Goal: Task Accomplishment & Management: Complete application form

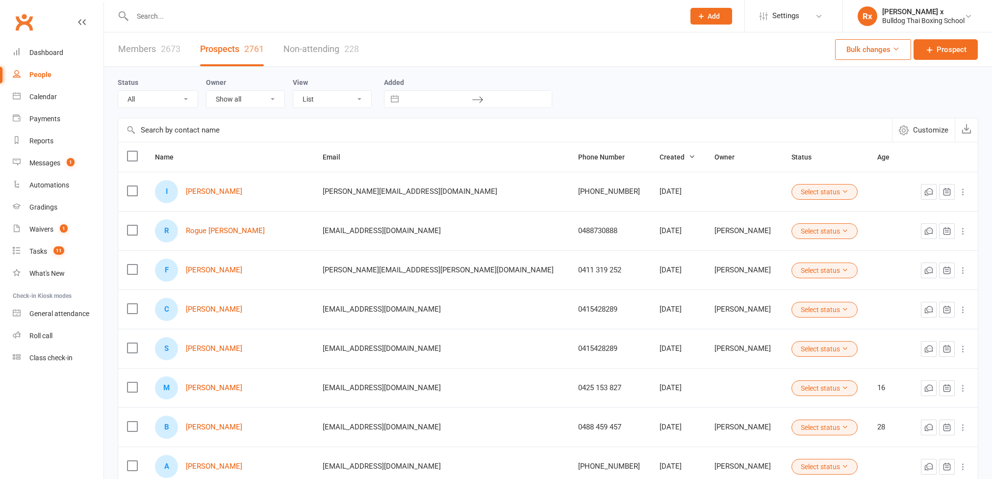
select select "100"
click at [222, 190] on link "[PERSON_NAME]" at bounding box center [214, 191] width 56 height 8
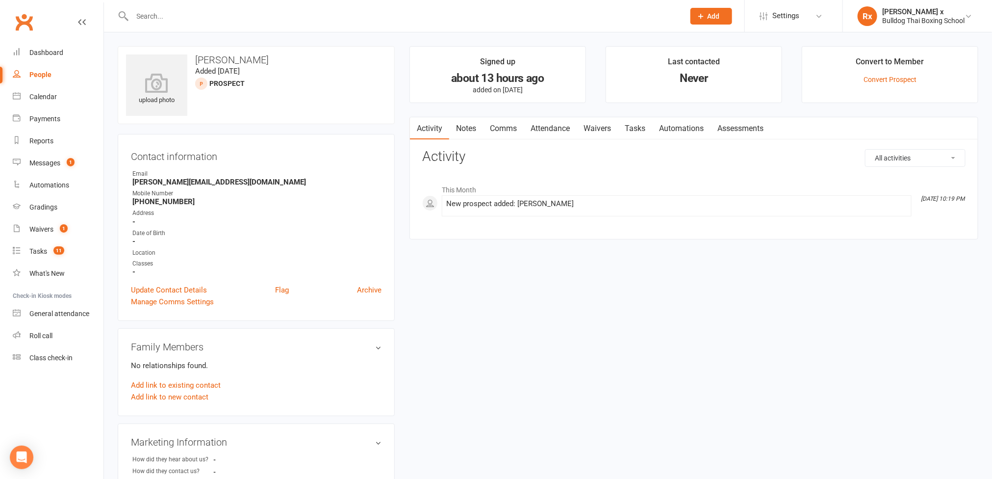
click at [465, 128] on link "Notes" at bounding box center [466, 128] width 34 height 23
click at [933, 155] on button "+ New Note" at bounding box center [939, 158] width 52 height 18
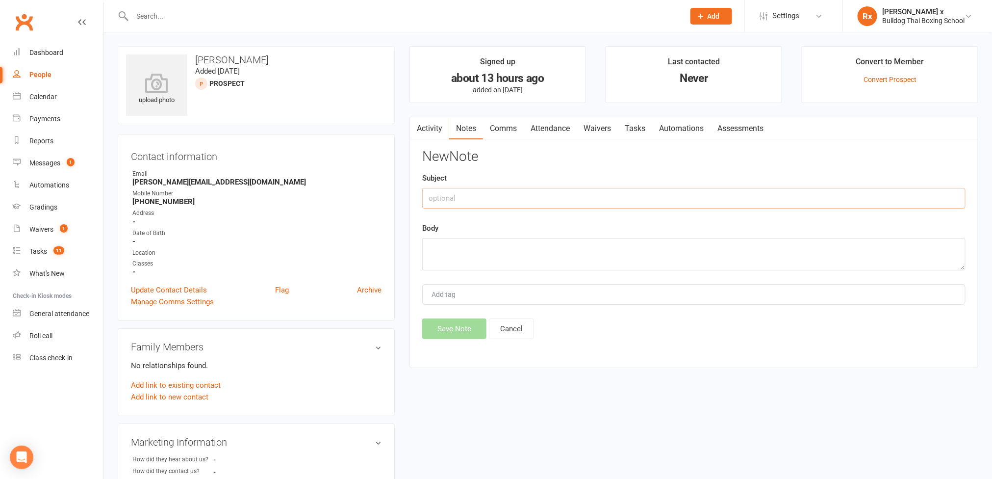
click at [515, 202] on input "text" at bounding box center [693, 198] width 543 height 21
type input "Website optin"
click at [494, 254] on textarea at bounding box center [693, 254] width 543 height 32
paste textarea "[DATE] 11:00 AM"
type textarea "Call booked [DATE][DATE] 11:00 AM"
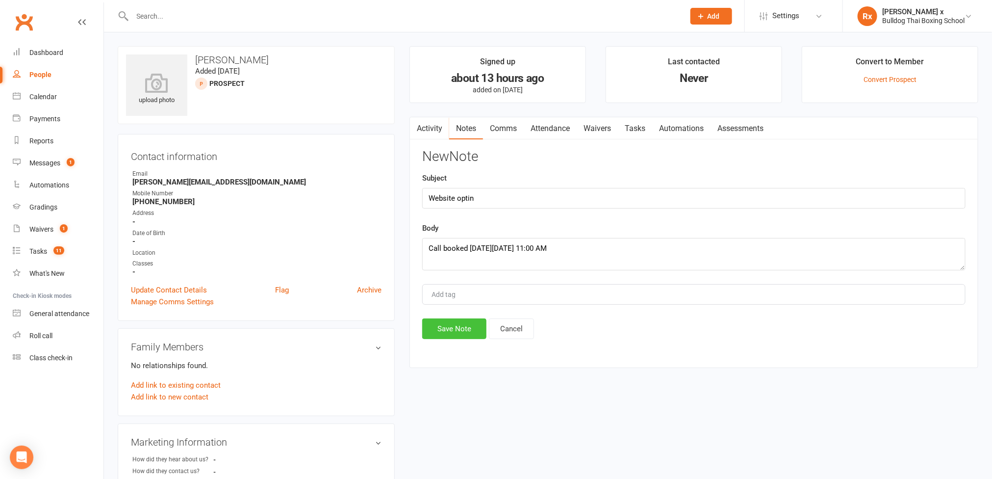
click at [472, 337] on button "Save Note" at bounding box center [454, 328] width 64 height 21
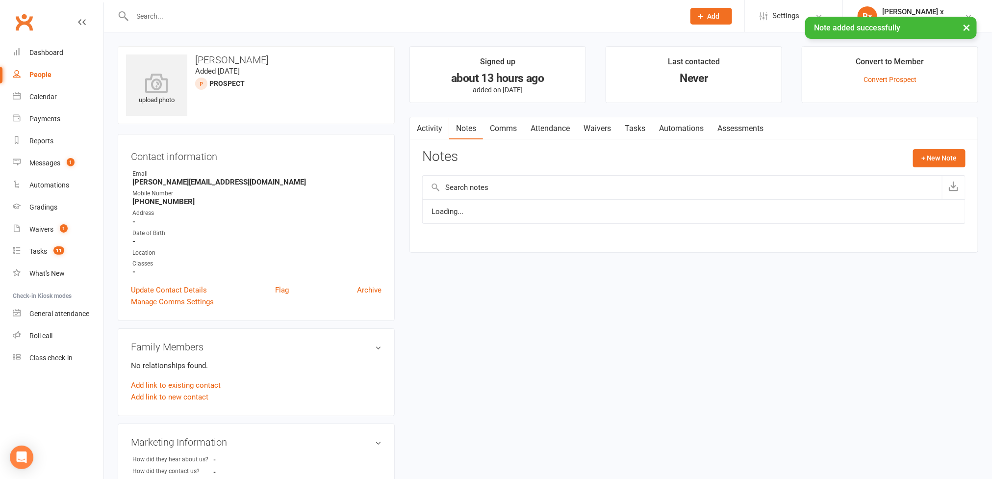
click at [634, 130] on link "Tasks" at bounding box center [635, 128] width 34 height 23
click at [947, 162] on button "+ New Task" at bounding box center [940, 158] width 52 height 18
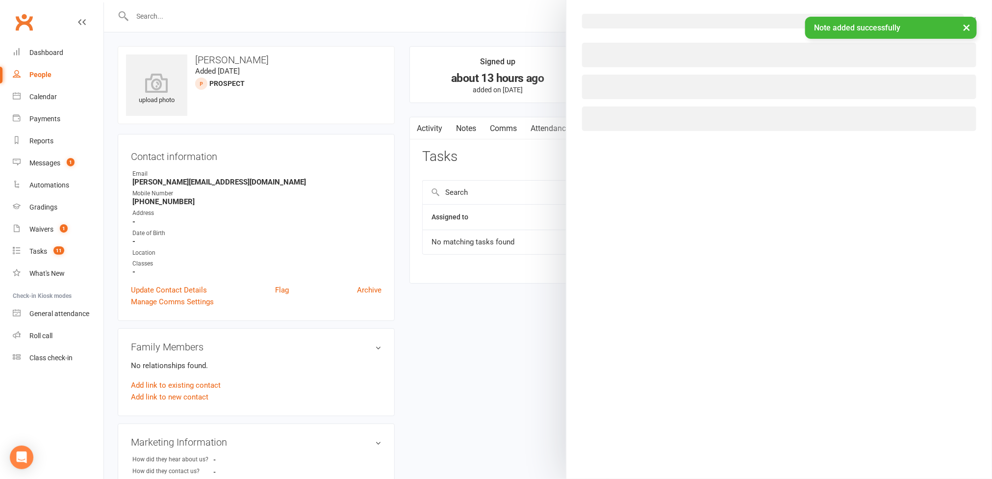
select select "45795"
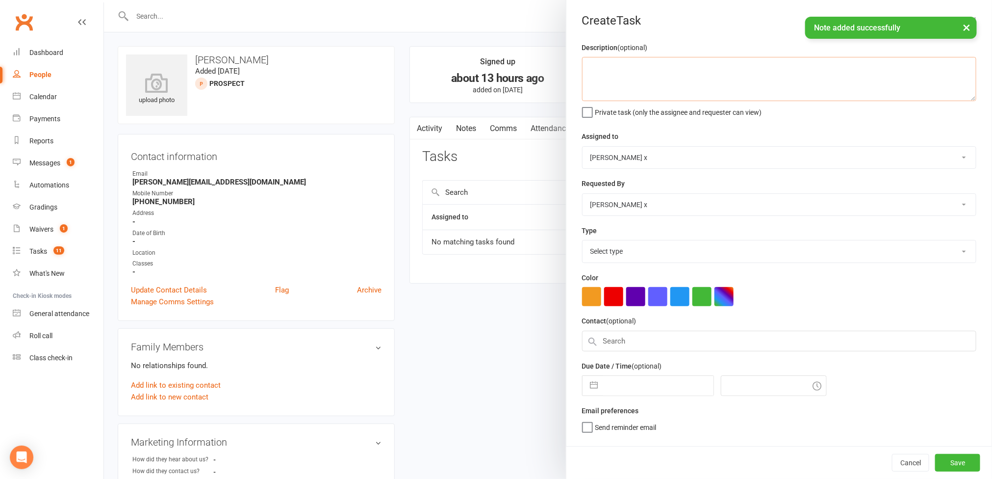
click at [602, 65] on textarea at bounding box center [779, 79] width 394 height 44
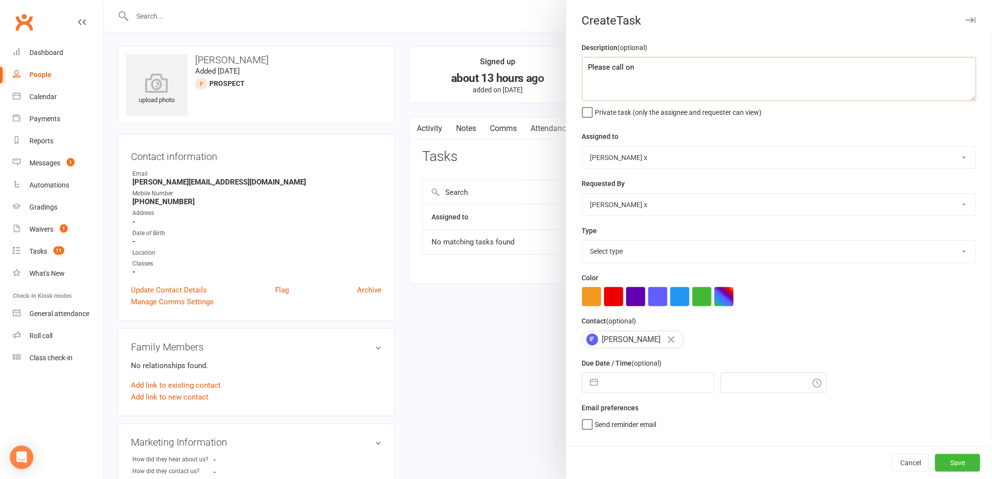
paste textarea "[DATE] 11:00 AM"
type textarea "Please call [DATE][DATE] 11:00 AM"
click at [947, 159] on select "[PERSON_NAME] [PERSON_NAME] O'[PERSON_NAME] x [PERSON_NAME] [PERSON_NAME] [PERS…" at bounding box center [779, 158] width 393 height 22
select select "12940"
click at [583, 148] on select "[PERSON_NAME] [PERSON_NAME] O'[PERSON_NAME] x [PERSON_NAME] [PERSON_NAME] [PERS…" at bounding box center [779, 158] width 393 height 22
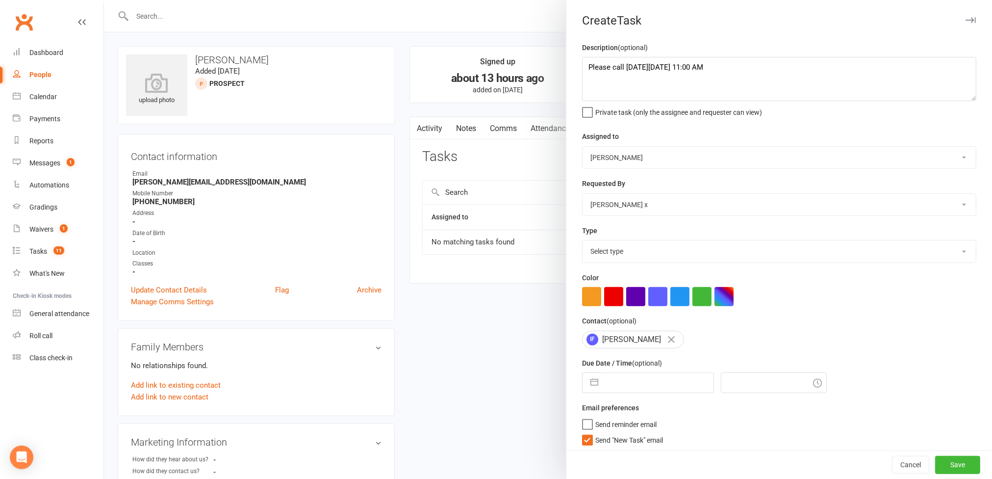
click at [933, 255] on select "Select type Action E-mail Meeting Phone call Text Add new task type" at bounding box center [779, 251] width 393 height 22
select select "12048"
click at [583, 243] on select "Select type Action E-mail Meeting Phone call Text Add new task type" at bounding box center [779, 251] width 393 height 22
click at [670, 387] on input "text" at bounding box center [658, 383] width 110 height 20
select select "6"
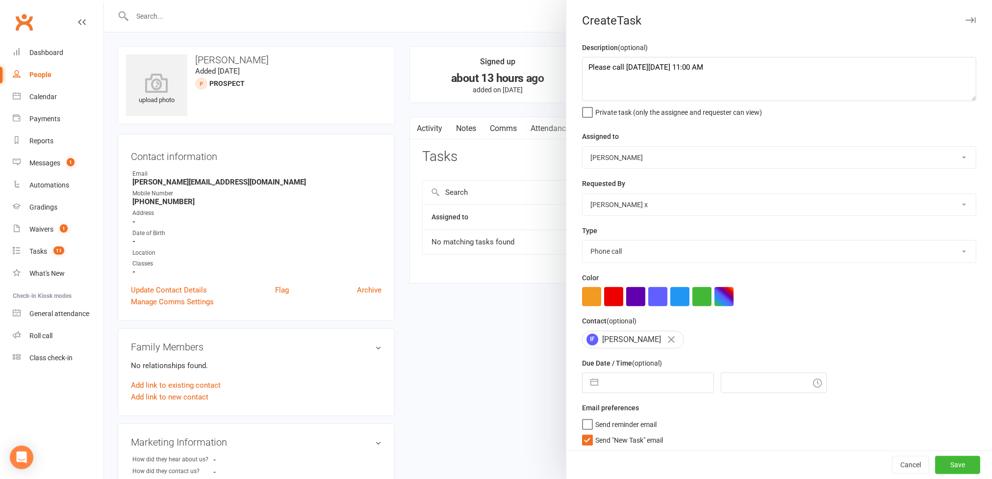
select select "2025"
select select "7"
select select "2025"
select select "8"
select select "2025"
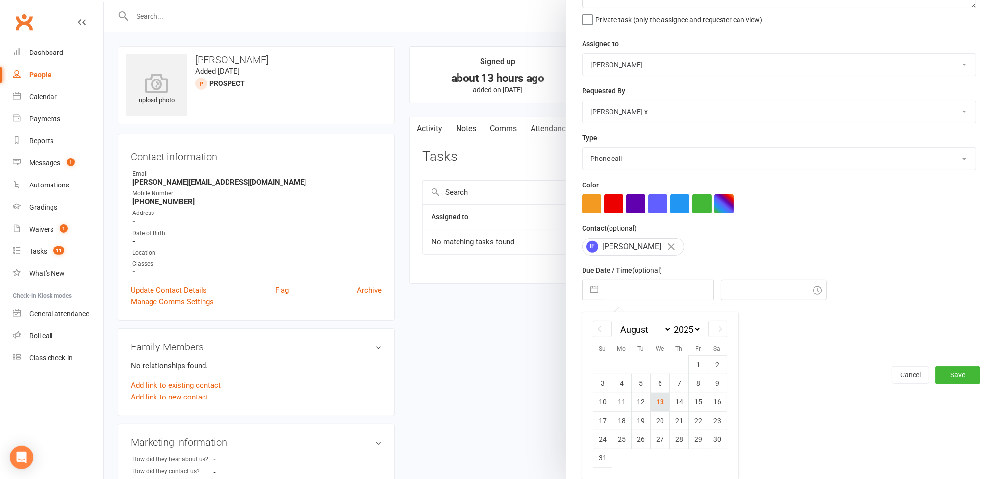
click at [650, 403] on td "13" at bounding box center [659, 401] width 19 height 19
type input "[DATE]"
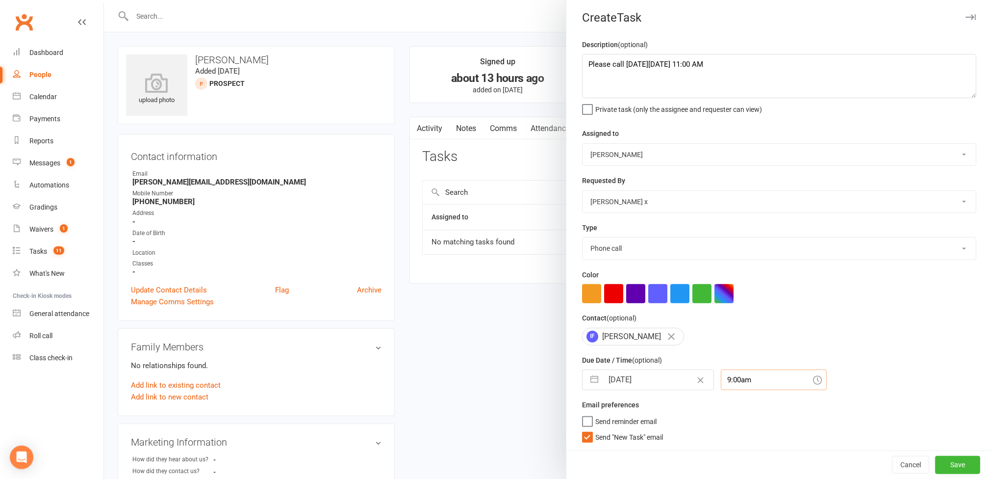
click at [737, 377] on input "9:00am" at bounding box center [774, 379] width 106 height 21
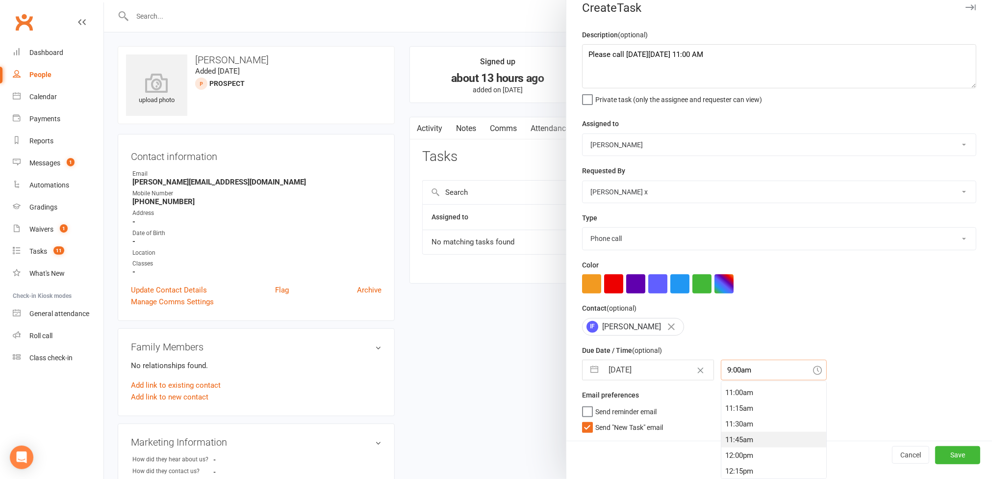
scroll to position [696, 0]
click at [729, 386] on div "11:00am" at bounding box center [773, 384] width 105 height 16
type input "11:00am"
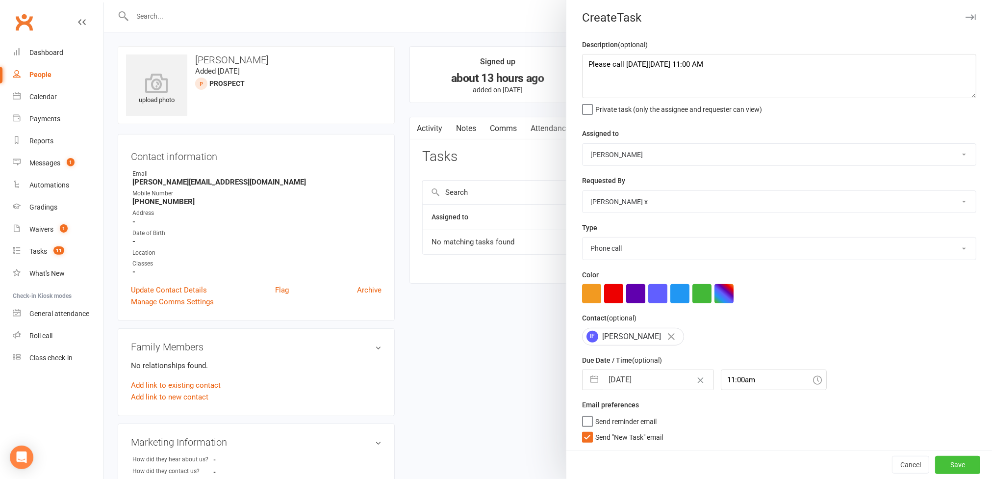
click at [935, 460] on button "Save" at bounding box center [957, 465] width 45 height 18
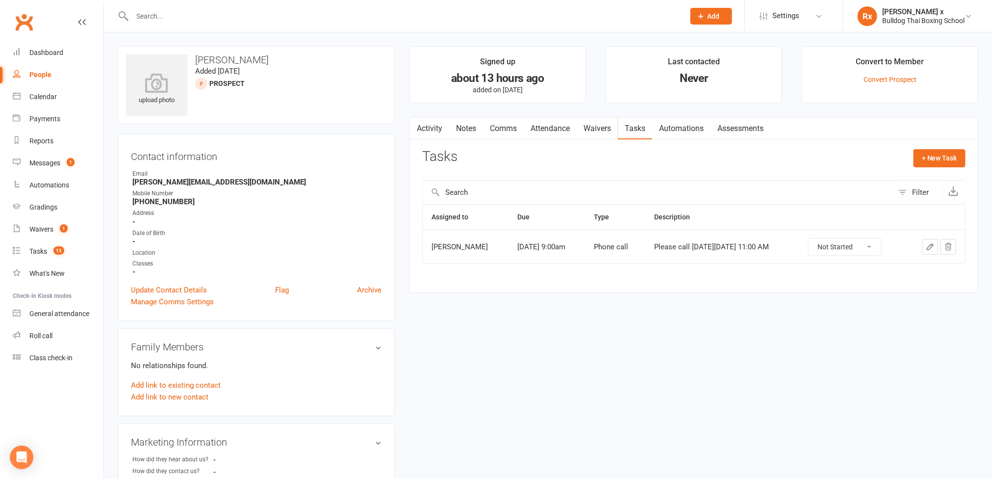
click at [32, 68] on link "People" at bounding box center [58, 75] width 91 height 22
select select "100"
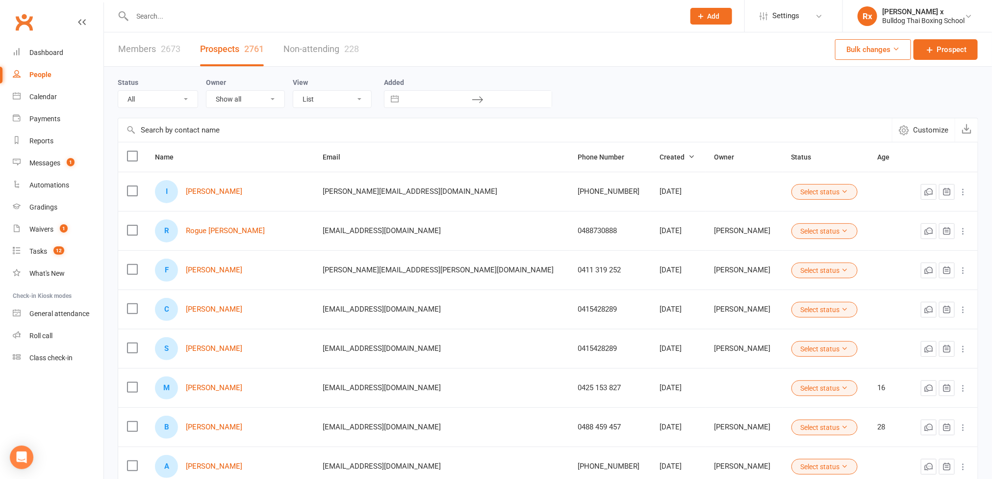
click at [265, 4] on div at bounding box center [398, 16] width 560 height 32
click at [254, 17] on input "text" at bounding box center [403, 16] width 549 height 14
paste input "[PERSON_NAME]"
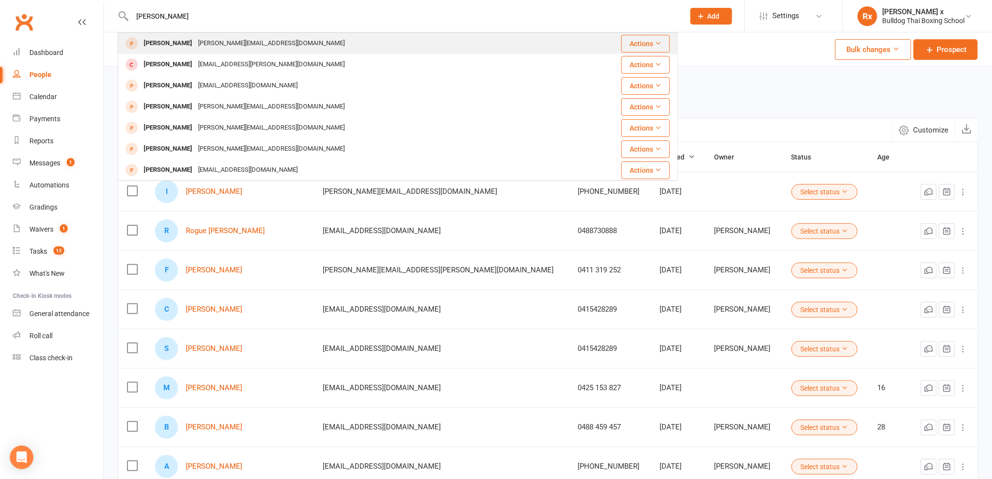
type input "[PERSON_NAME]"
click at [251, 40] on div "[PERSON_NAME][EMAIL_ADDRESS][DOMAIN_NAME]" at bounding box center [271, 43] width 153 height 14
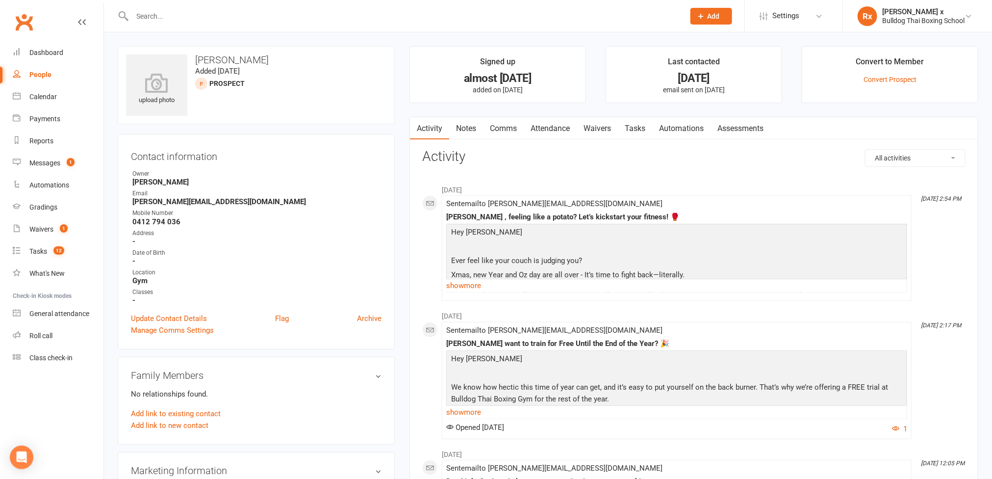
click at [234, 9] on input "text" at bounding box center [403, 16] width 549 height 14
paste input "[PERSON_NAME]"
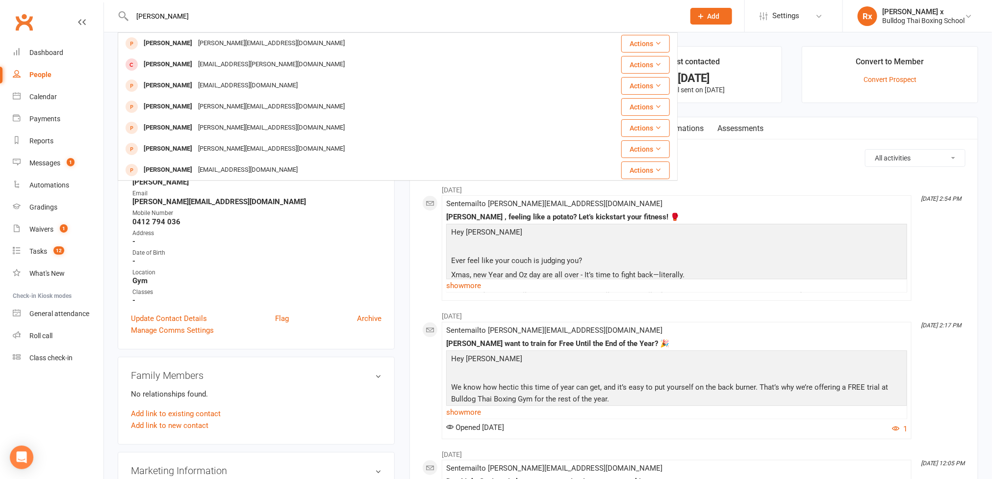
type input "[PERSON_NAME]"
click at [761, 157] on h3 "Activity" at bounding box center [693, 156] width 543 height 15
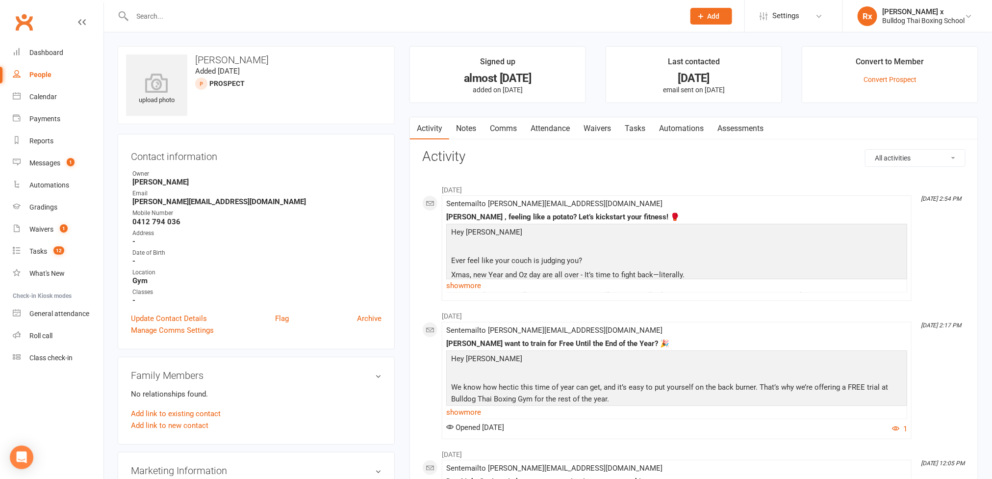
click at [32, 74] on div "People" at bounding box center [40, 75] width 22 height 8
select select "100"
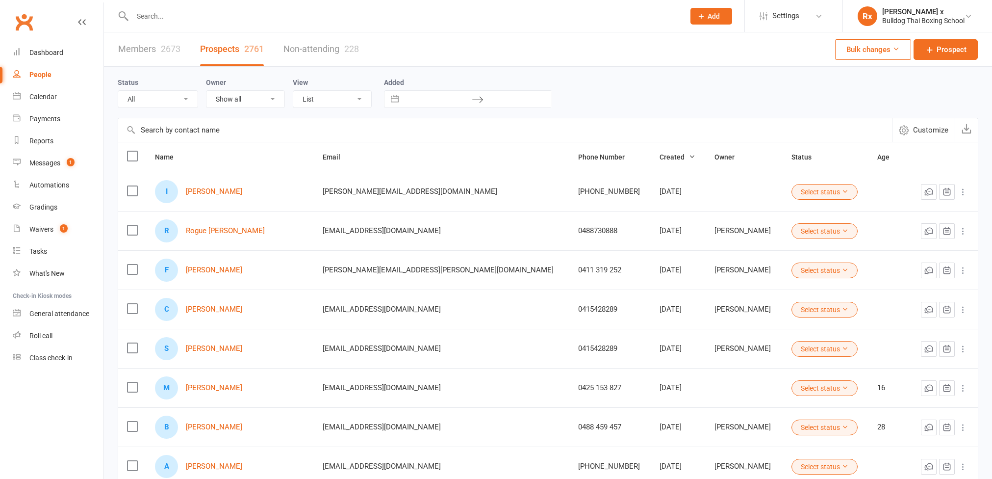
select select "100"
click at [192, 15] on input "text" at bounding box center [403, 16] width 549 height 14
paste input "sarahrandall032@gmail.com"
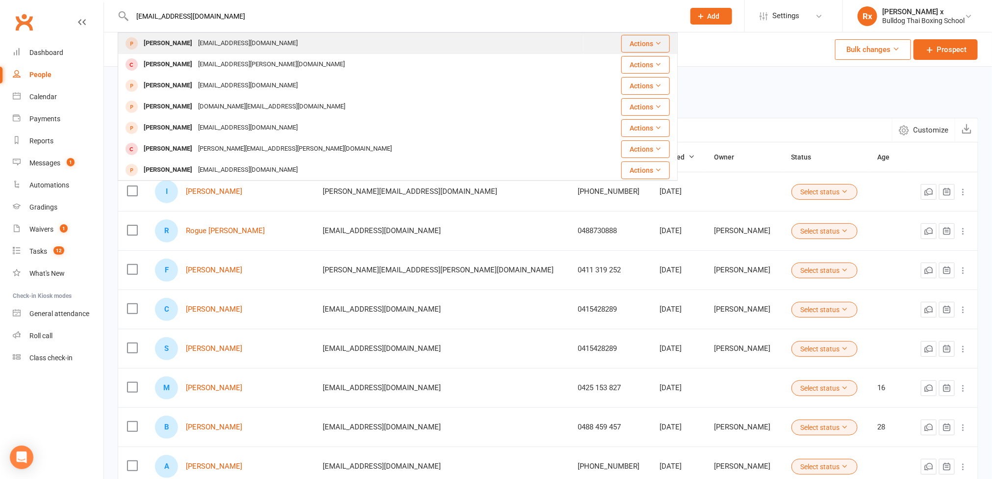
type input "sarahrandall032@gmail.com"
click at [235, 43] on div "danutastone@gmail.com" at bounding box center [247, 43] width 105 height 14
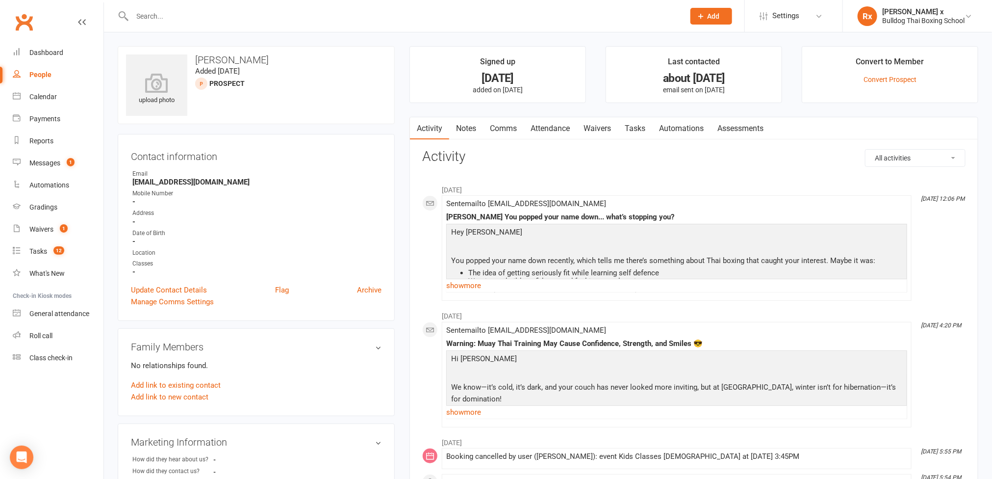
click at [238, 14] on input "text" at bounding box center [403, 16] width 549 height 14
paste input "0412 666 895"
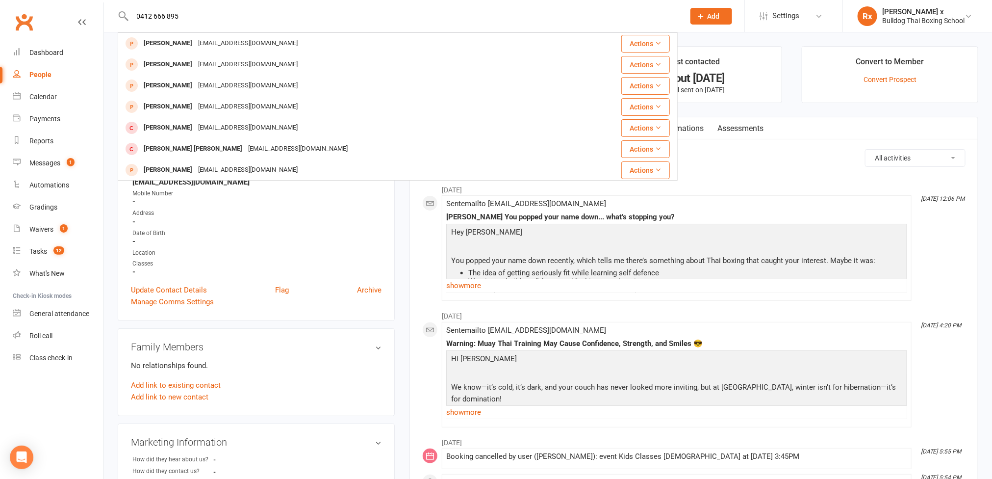
type input "0412 666 895"
click at [766, 164] on h3 "Activity" at bounding box center [693, 156] width 543 height 15
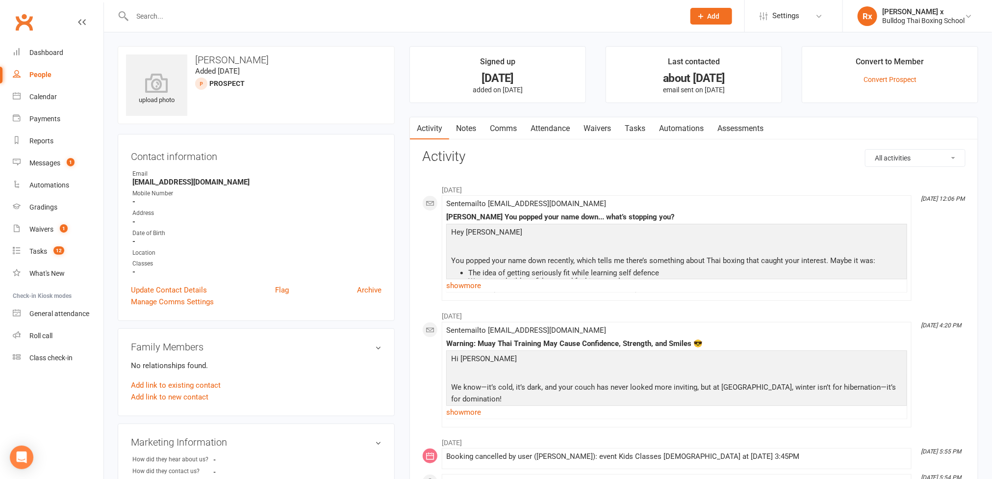
click at [45, 74] on div "People" at bounding box center [40, 75] width 22 height 8
select select "100"
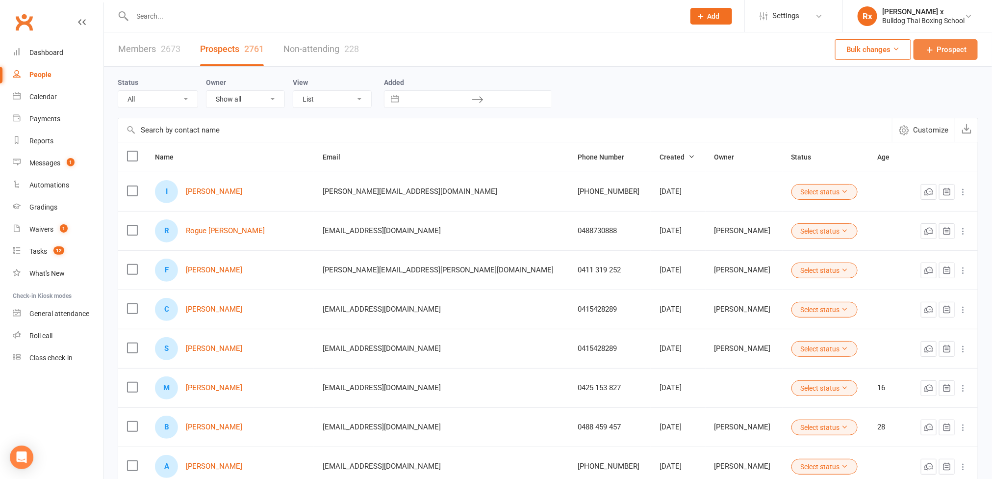
click at [951, 44] on span "Prospect" at bounding box center [952, 50] width 30 height 12
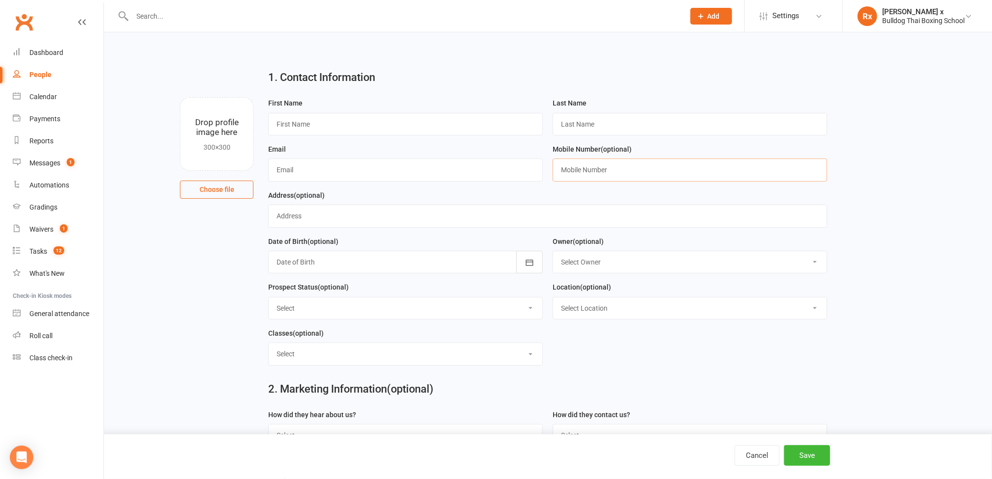
click at [582, 173] on input "text" at bounding box center [690, 169] width 275 height 23
paste input "0412 666 895"
type input "0412 666 895"
click at [752, 459] on button "Cancel" at bounding box center [757, 455] width 45 height 21
select select "100"
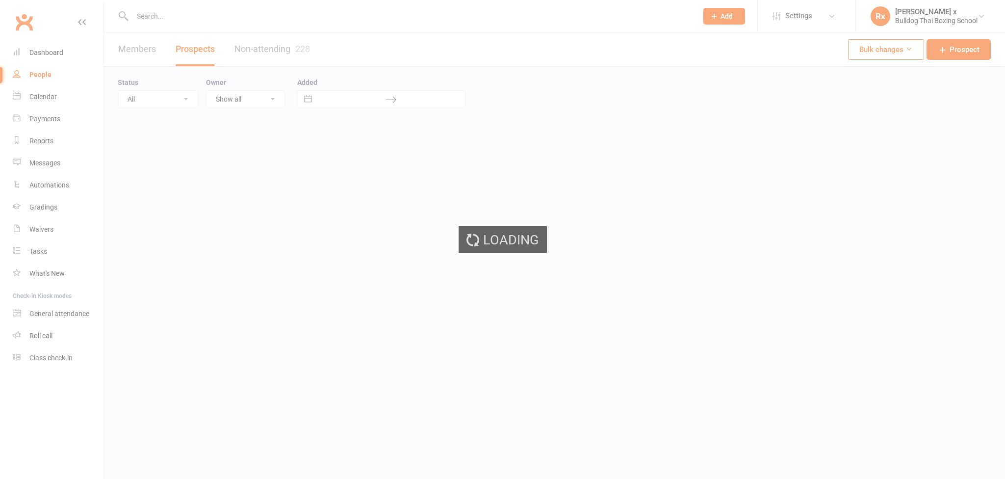
select select "100"
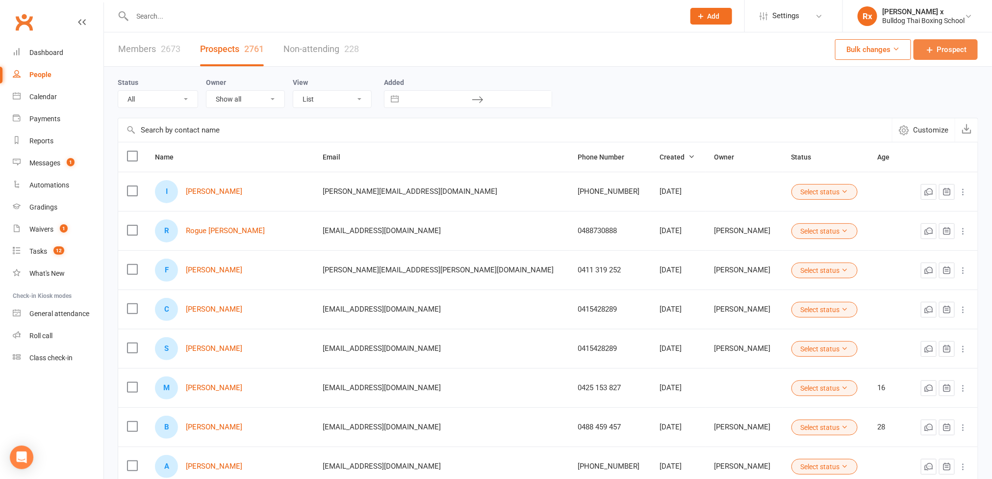
click at [923, 53] on link "Prospect" at bounding box center [946, 49] width 64 height 21
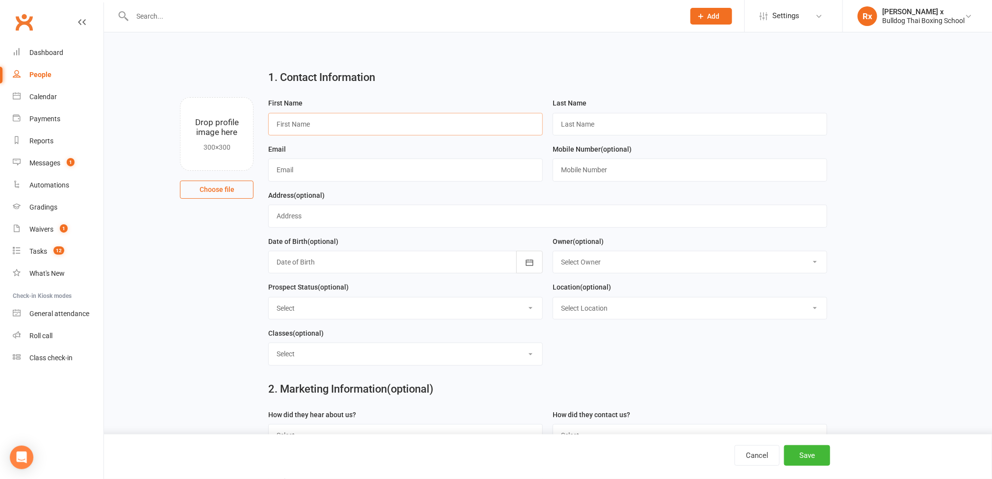
click at [372, 126] on input "text" at bounding box center [405, 124] width 275 height 23
paste input "[PERSON_NAME]"
drag, startPoint x: 298, startPoint y: 125, endPoint x: 329, endPoint y: 127, distance: 30.9
click at [329, 127] on input "[PERSON_NAME]" at bounding box center [405, 124] width 275 height 23
type input "Sarah"
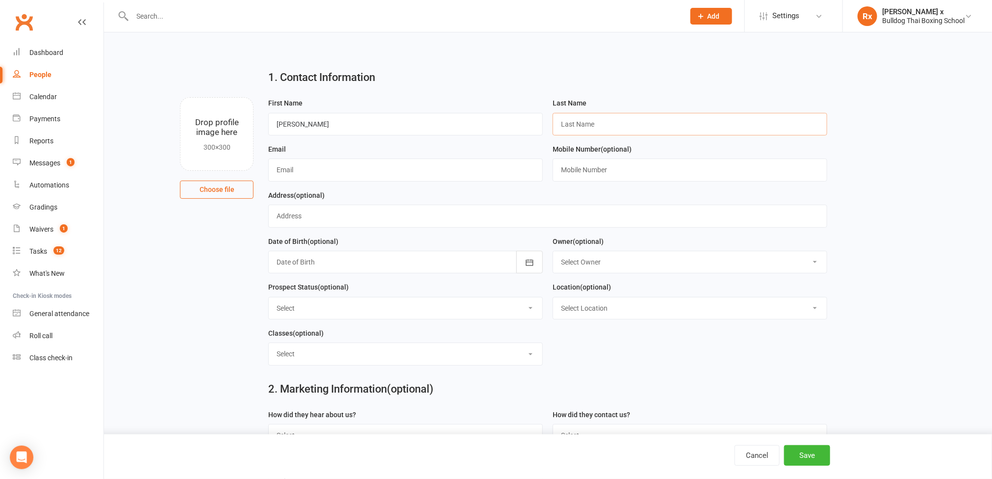
click at [586, 123] on input "text" at bounding box center [690, 124] width 275 height 23
paste input "Randall"
type input "Randall"
click at [318, 163] on input "text" at bounding box center [405, 169] width 275 height 23
paste input "sarahrandall032@gmail.com"
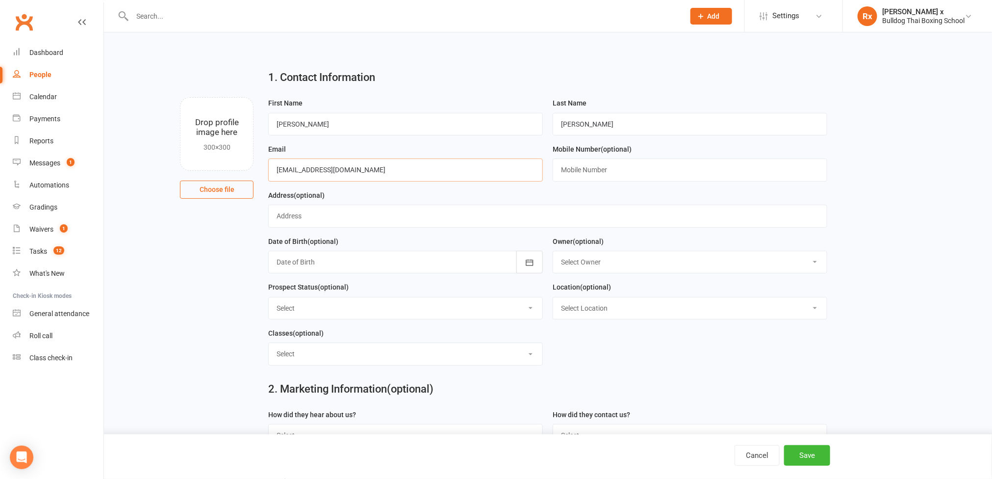
type input "sarahrandall032@gmail.com"
click at [589, 176] on input "text" at bounding box center [690, 169] width 275 height 23
paste input "0412 666 895"
type input "0412 666 895"
click at [816, 264] on select "Select Owner Nick Stone Alex O'Neil Rhoda x Nick Stone Lara Ahola Mark Ward Per…" at bounding box center [690, 262] width 274 height 22
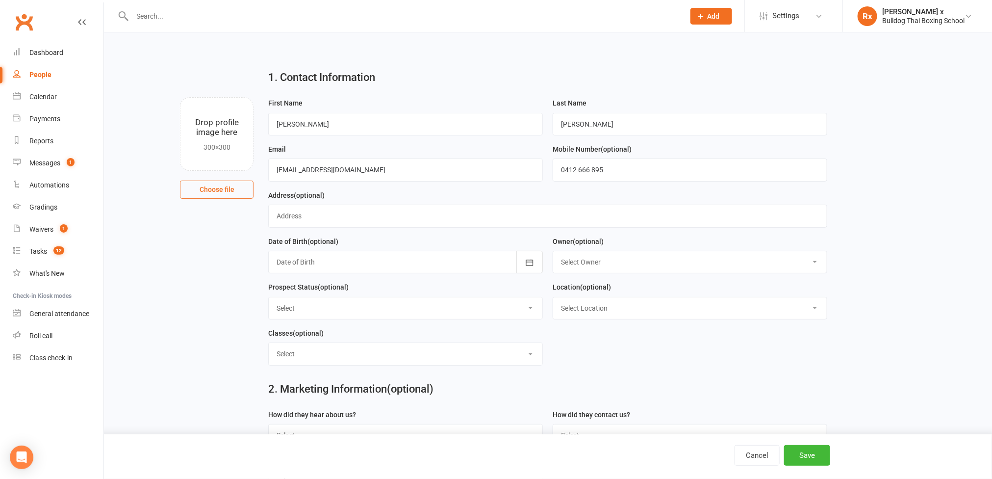
select select "0"
click at [554, 254] on select "Select Owner Nick Stone Alex O'Neil Rhoda x Nick Stone Lara Ahola Mark Ward Per…" at bounding box center [690, 262] width 274 height 22
click at [811, 311] on select "Select Location Gym" at bounding box center [690, 308] width 274 height 22
select select "0"
click at [554, 300] on select "Select Location Gym" at bounding box center [690, 308] width 274 height 22
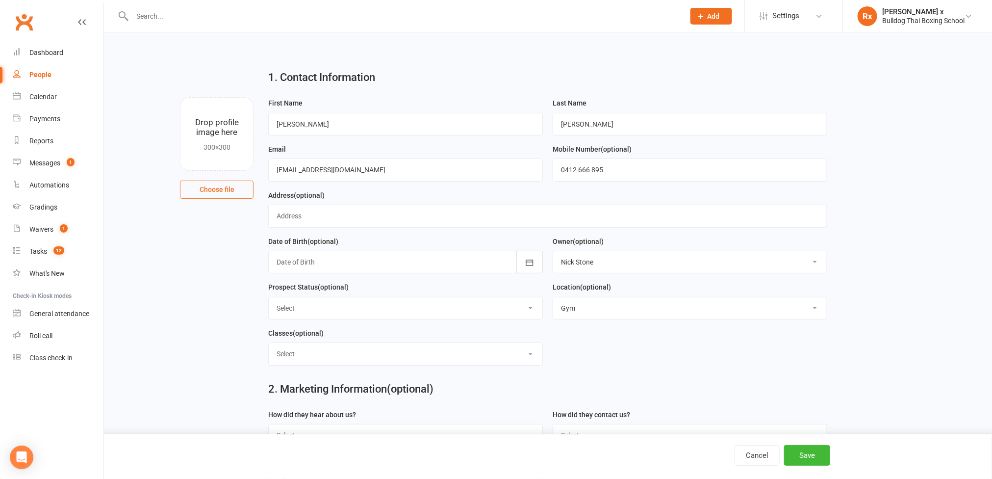
drag, startPoint x: 527, startPoint y: 357, endPoint x: 522, endPoint y: 360, distance: 5.7
click at [527, 357] on select "Select Kids Mens Womens Teens Pups Kids Holiday Progrm" at bounding box center [406, 354] width 274 height 22
select select "Womens"
click at [269, 347] on select "Select Kids Mens Womens Teens Pups Kids Holiday Progrm" at bounding box center [406, 354] width 274 height 22
click at [805, 458] on button "Save" at bounding box center [807, 455] width 46 height 21
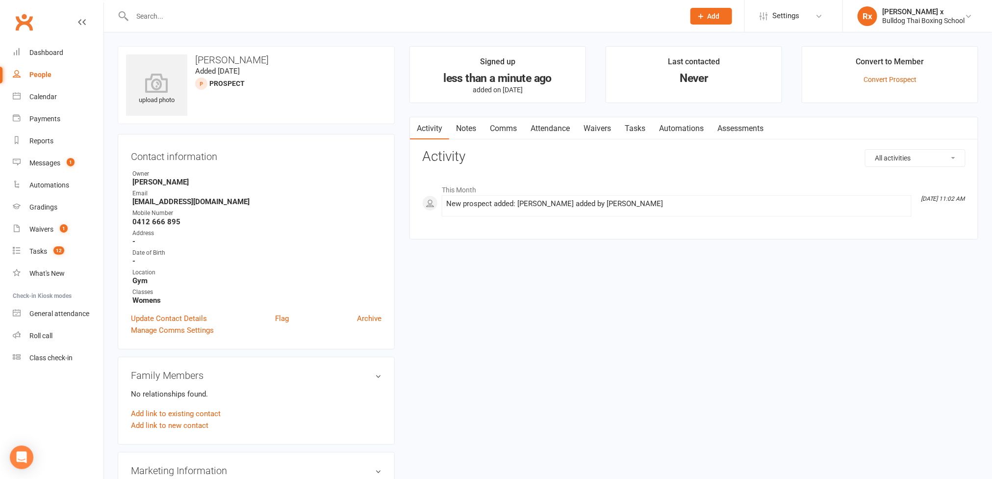
click at [465, 132] on link "Notes" at bounding box center [466, 128] width 34 height 23
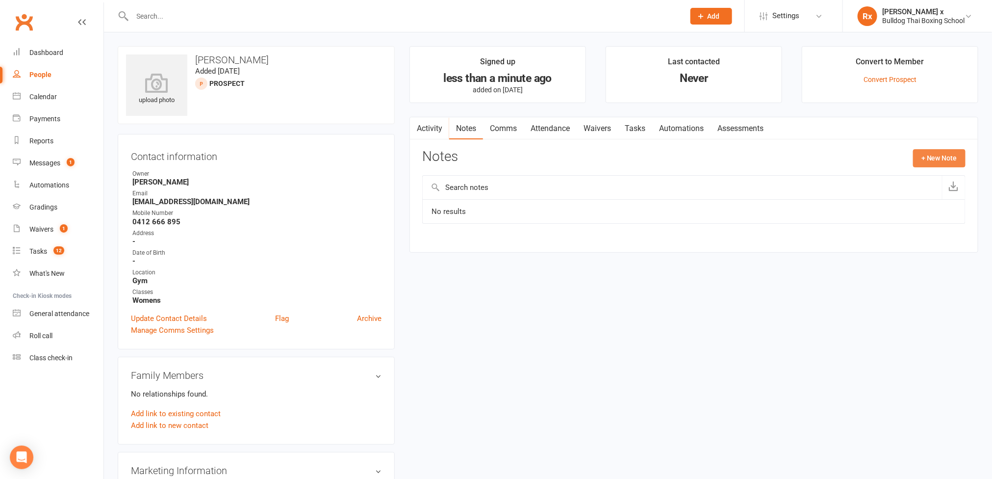
click at [932, 162] on button "+ New Note" at bounding box center [939, 158] width 52 height 18
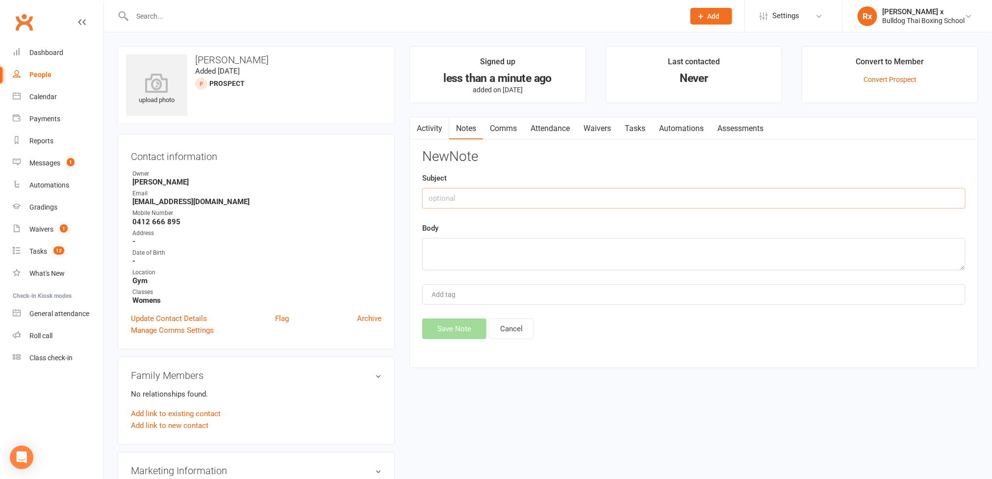
click at [519, 199] on input "text" at bounding box center [693, 198] width 543 height 21
type input "Website optin"
click at [466, 250] on textarea at bounding box center [693, 254] width 543 height 32
paste textarea "Wednesday, August 13, 2025 11:30 AM"
type textarea "Booked a call on Wednesday, August 13, 2025 11:30 AM"
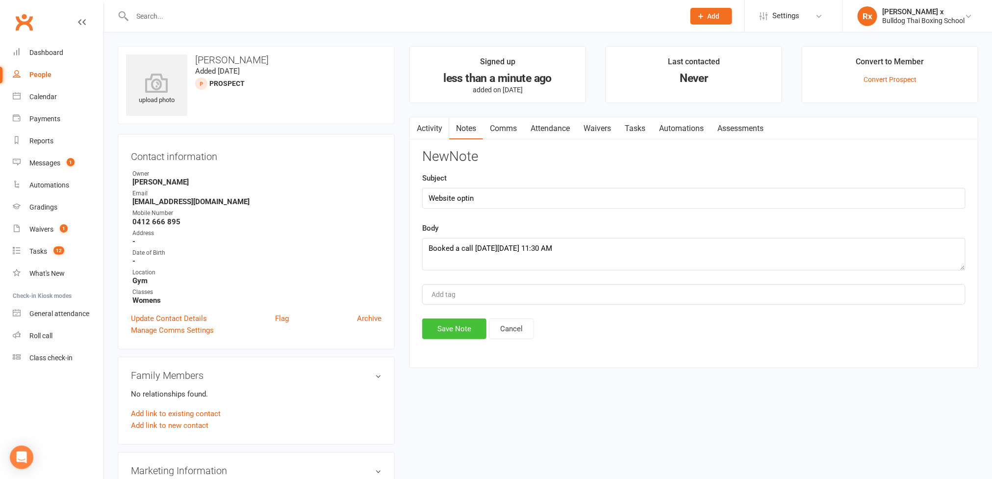
click at [458, 330] on button "Save Note" at bounding box center [454, 328] width 64 height 21
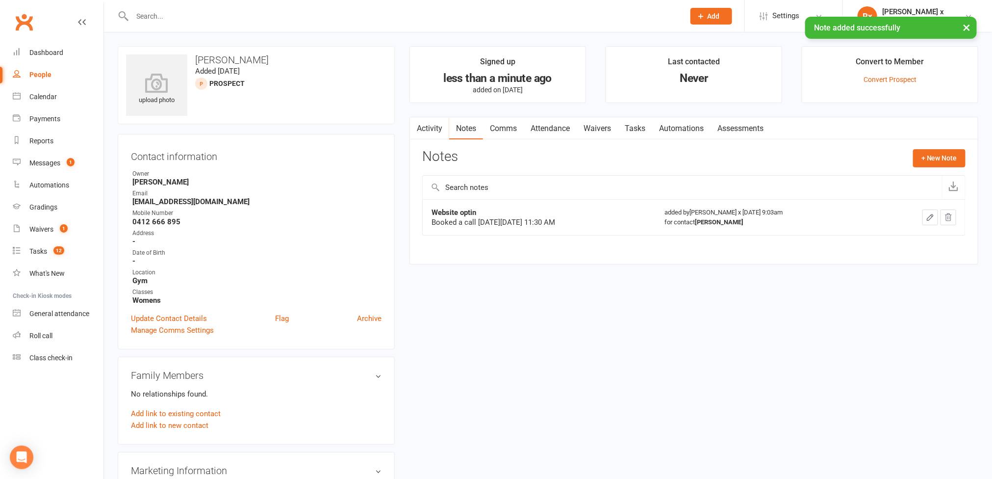
click at [643, 127] on link "Tasks" at bounding box center [635, 128] width 34 height 23
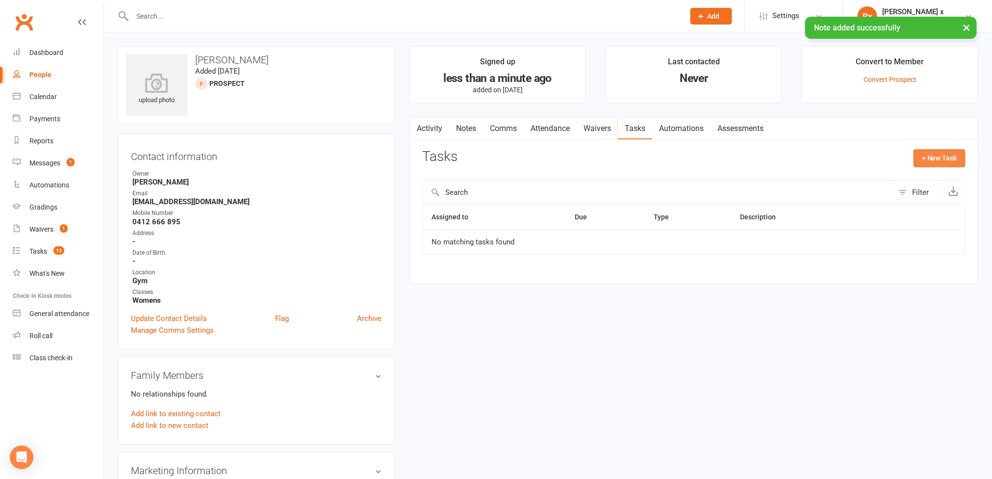
click at [926, 154] on button "+ New Task" at bounding box center [940, 158] width 52 height 18
select select "45795"
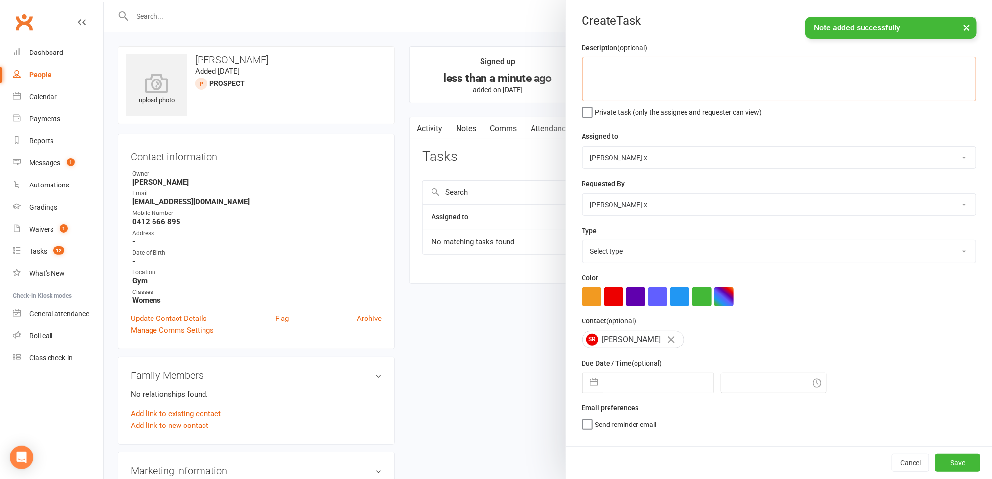
click at [666, 72] on textarea at bounding box center [779, 79] width 394 height 44
paste textarea "Wednesday, August 13, 2025 11:30 AM"
type textarea "Please call on Wednesday, August 13, 2025 11:30 AM"
click at [951, 157] on select "[PERSON_NAME] [PERSON_NAME] O'[PERSON_NAME] x [PERSON_NAME] [PERSON_NAME] [PERS…" at bounding box center [779, 158] width 393 height 22
select select "12940"
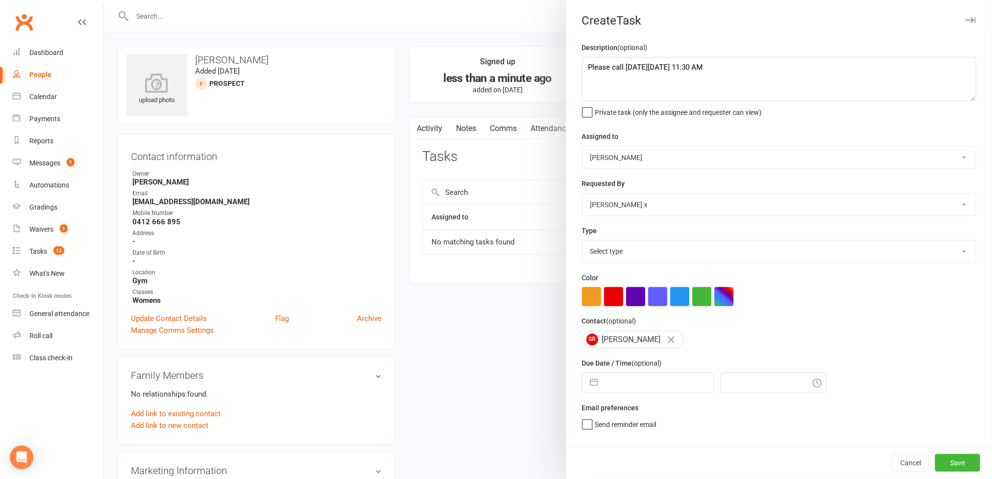
click at [583, 148] on select "[PERSON_NAME] [PERSON_NAME] O'[PERSON_NAME] x [PERSON_NAME] [PERSON_NAME] [PERS…" at bounding box center [779, 158] width 393 height 22
click at [936, 259] on select "Select type Action E-mail Meeting Phone call Text Add new task type" at bounding box center [779, 251] width 393 height 22
select select "12048"
click at [583, 243] on select "Select type Action E-mail Meeting Phone call Text Add new task type" at bounding box center [779, 251] width 393 height 22
click at [655, 381] on input "text" at bounding box center [658, 383] width 110 height 20
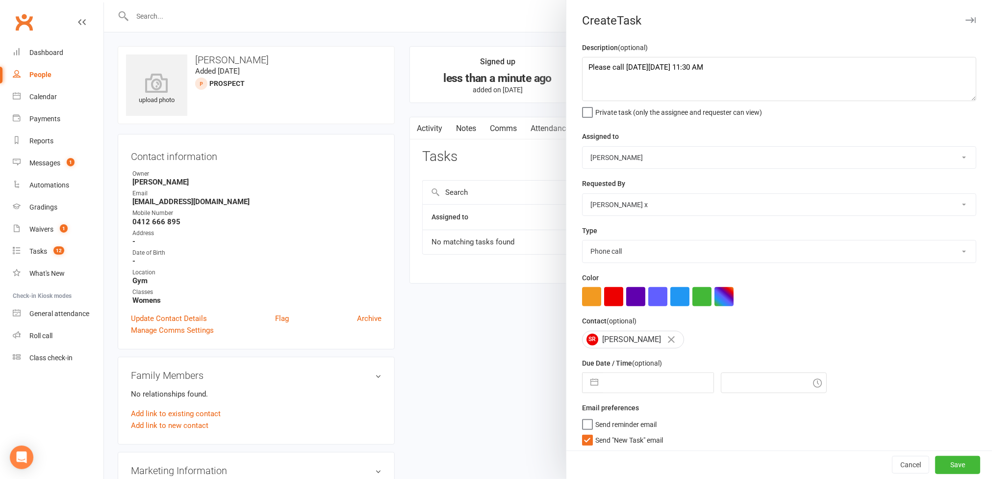
select select "6"
select select "2025"
select select "7"
select select "2025"
select select "8"
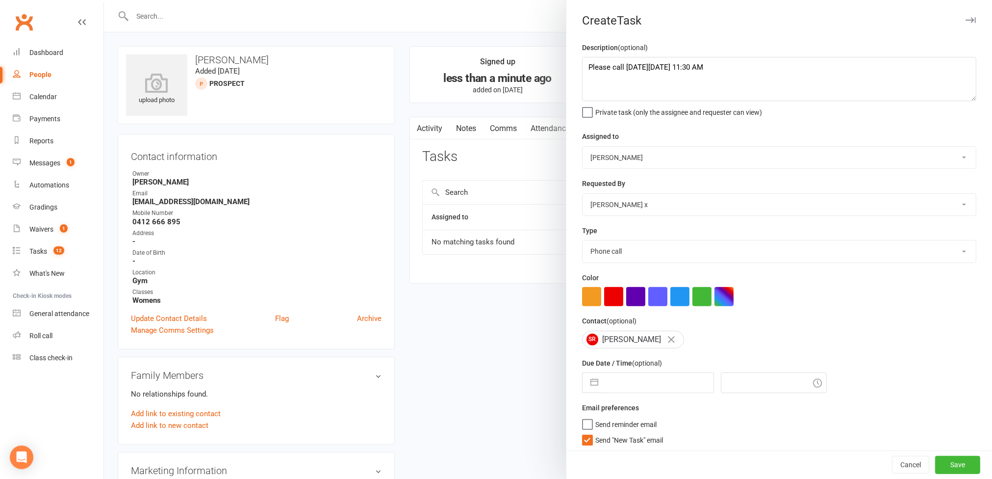
select select "2025"
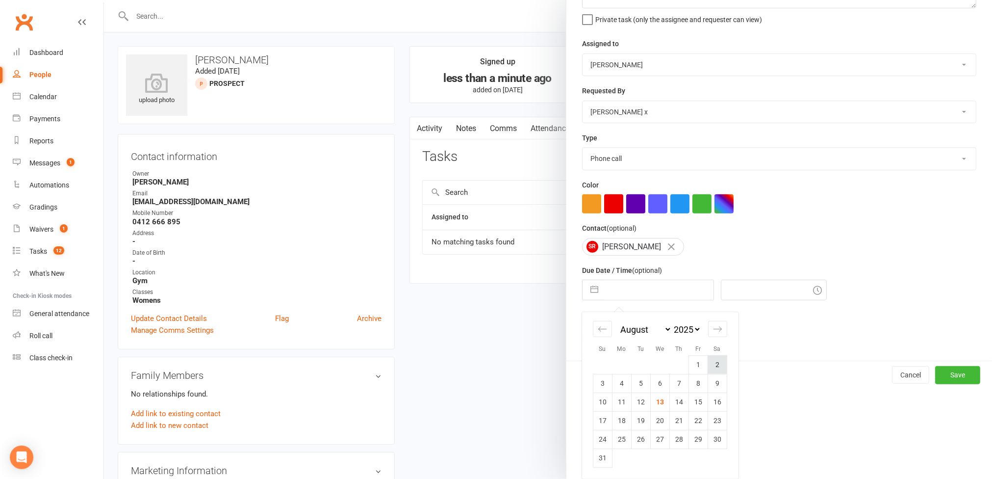
scroll to position [96, 0]
click at [650, 405] on td "13" at bounding box center [659, 401] width 19 height 19
type input "[DATE]"
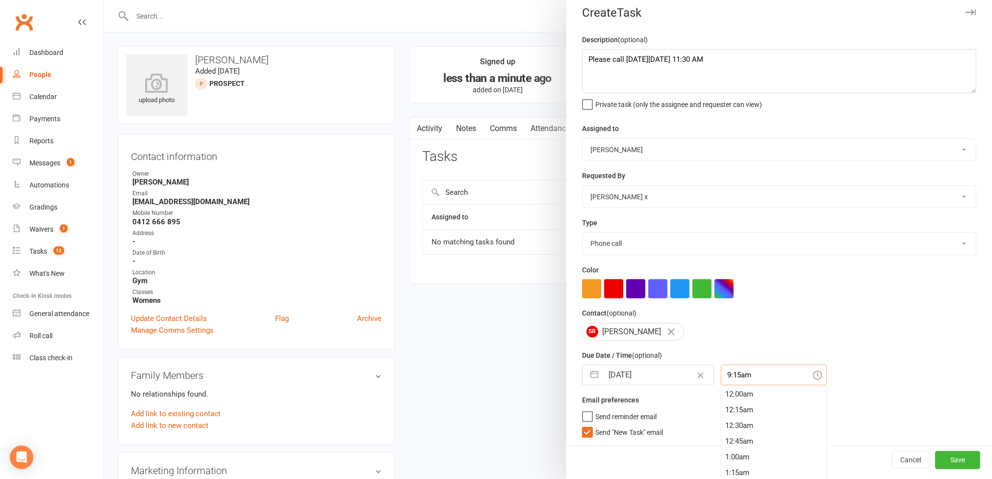
click at [739, 380] on input "9:15am" at bounding box center [774, 374] width 106 height 21
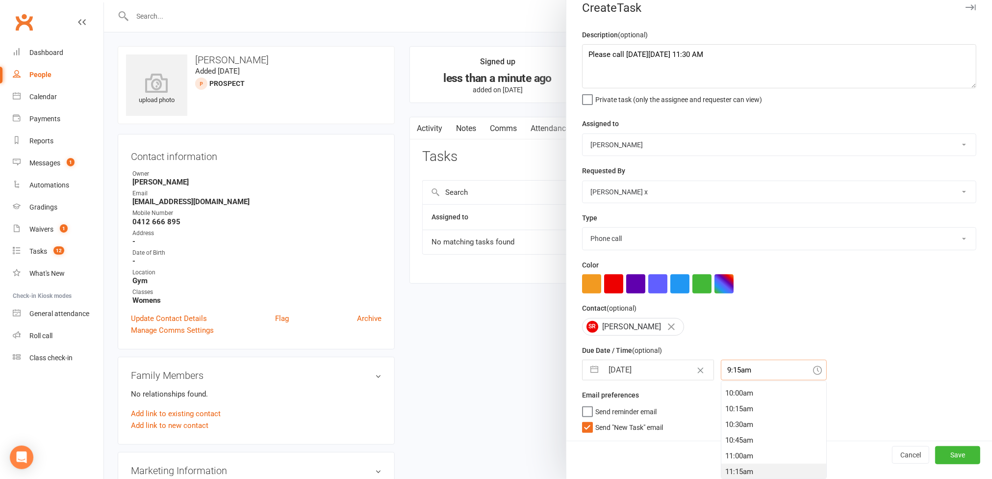
scroll to position [711, 0]
click at [727, 402] on div "11:30am" at bounding box center [773, 400] width 105 height 16
type input "11:30am"
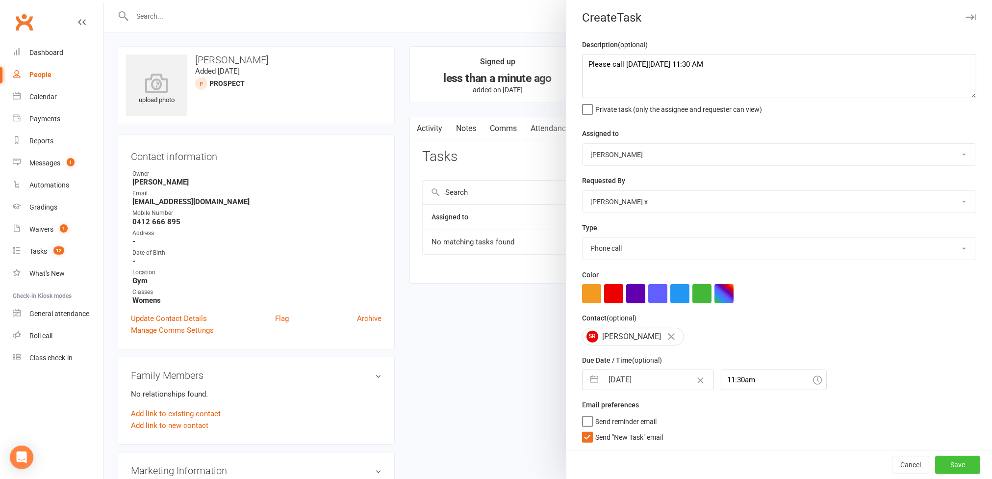
click at [935, 465] on button "Save" at bounding box center [957, 465] width 45 height 18
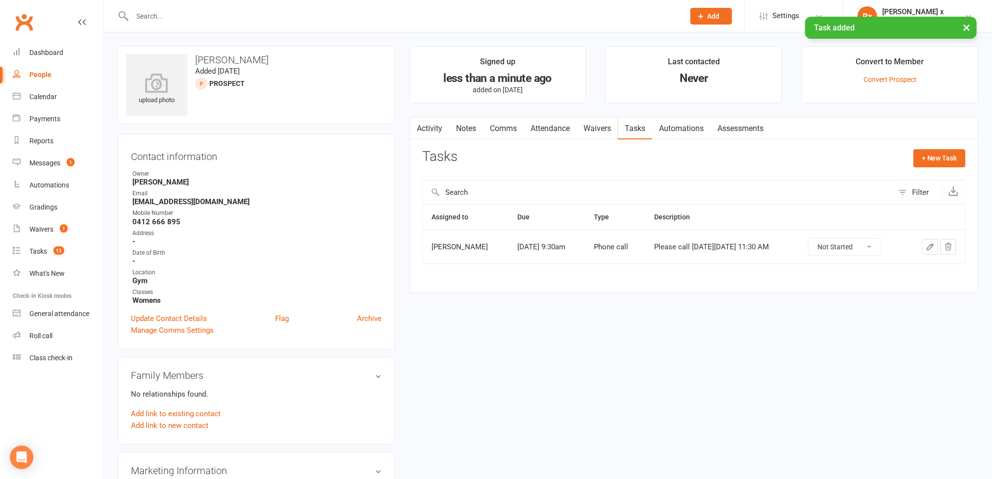
click at [43, 78] on link "People" at bounding box center [58, 75] width 91 height 22
select select "100"
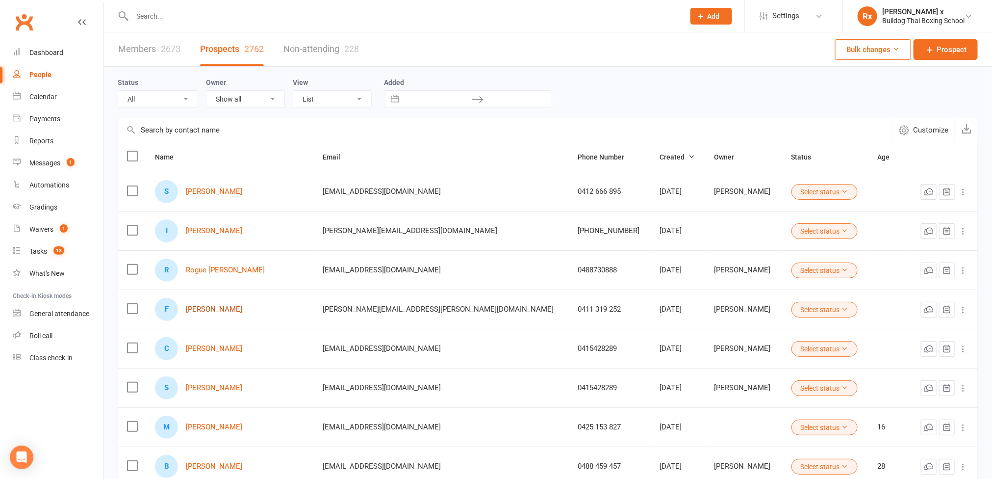
click at [228, 313] on link "[PERSON_NAME]" at bounding box center [214, 309] width 56 height 8
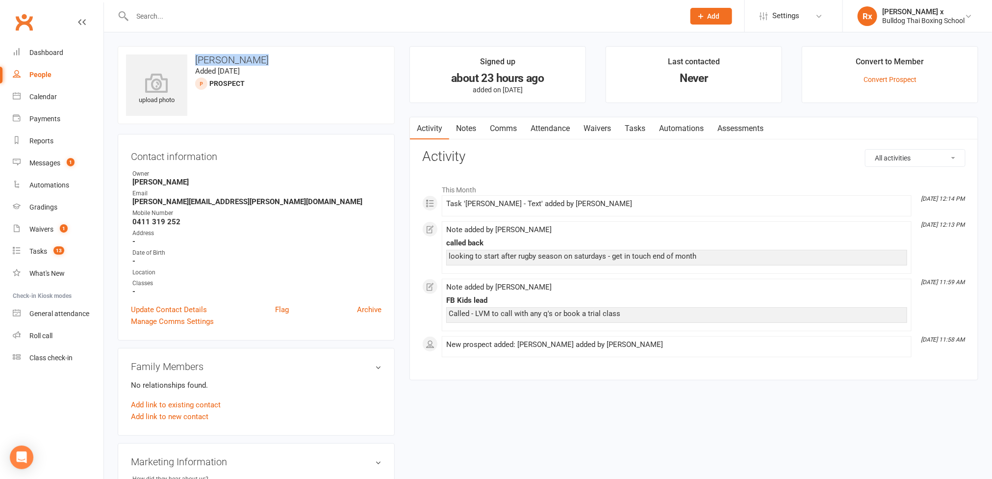
drag, startPoint x: 193, startPoint y: 56, endPoint x: 279, endPoint y: 62, distance: 85.5
click at [279, 62] on h3 "[PERSON_NAME]" at bounding box center [256, 59] width 260 height 11
copy h3 "[PERSON_NAME]"
drag, startPoint x: 612, startPoint y: 258, endPoint x: 718, endPoint y: 260, distance: 106.0
click at [718, 260] on div "looking to start after rugby season on saturdays - get in touch end of month" at bounding box center [677, 256] width 456 height 8
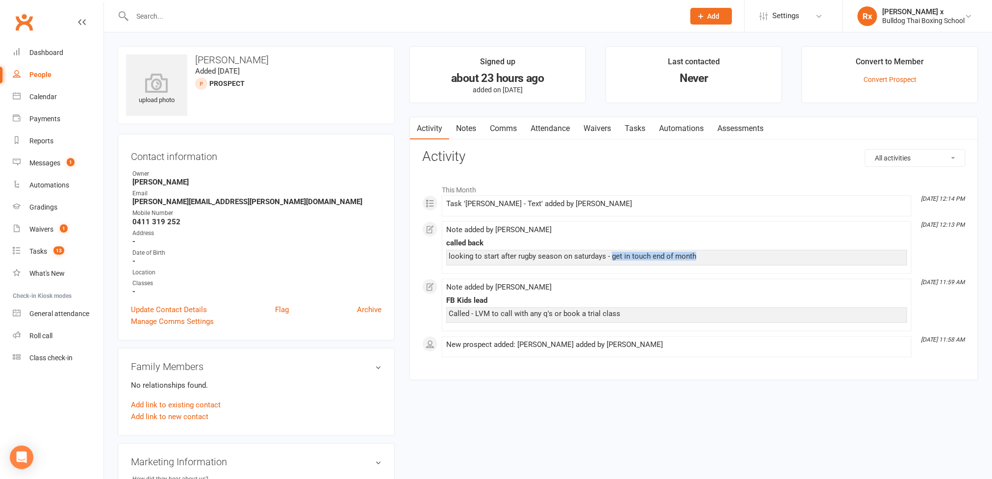
click at [44, 72] on div "People" at bounding box center [40, 75] width 22 height 8
select select "100"
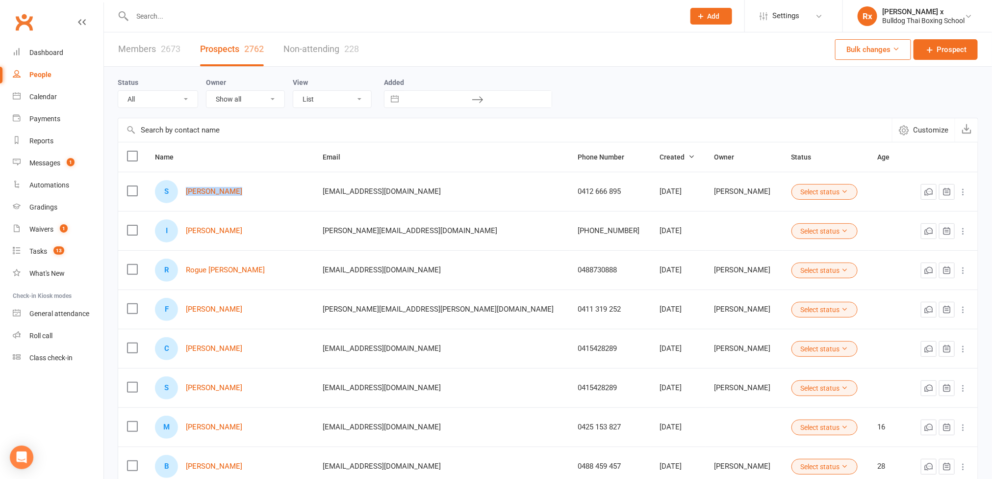
drag, startPoint x: 187, startPoint y: 193, endPoint x: 243, endPoint y: 190, distance: 55.5
click at [243, 190] on div "S Sarah Randall" at bounding box center [230, 191] width 150 height 23
copy link "[PERSON_NAME]"
click at [51, 165] on div "Messages" at bounding box center [44, 163] width 31 height 8
